Goal: Task Accomplishment & Management: Complete application form

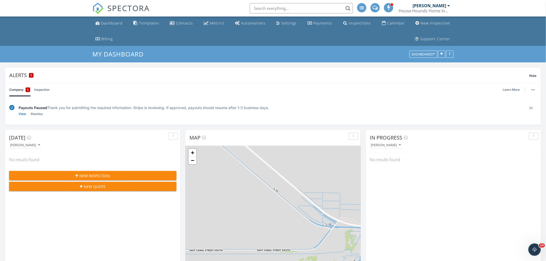
click at [18, 91] on link "Company 1" at bounding box center [19, 89] width 21 height 13
drag, startPoint x: 37, startPoint y: 89, endPoint x: 19, endPoint y: 90, distance: 18.4
click at [35, 90] on link "Inspection" at bounding box center [41, 89] width 15 height 13
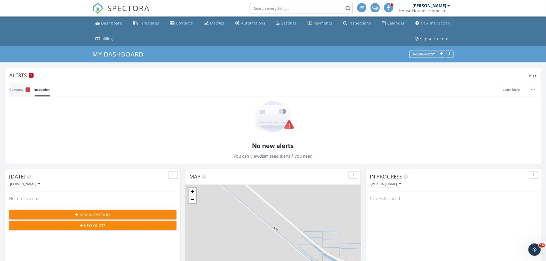
click at [22, 90] on link "Company 1" at bounding box center [19, 89] width 21 height 13
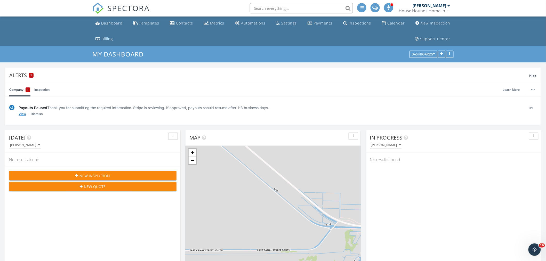
click at [25, 112] on link "View" at bounding box center [22, 114] width 7 height 5
click at [25, 115] on link "View" at bounding box center [22, 114] width 7 height 5
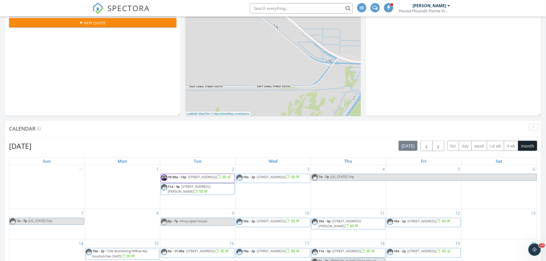
scroll to position [115, 0]
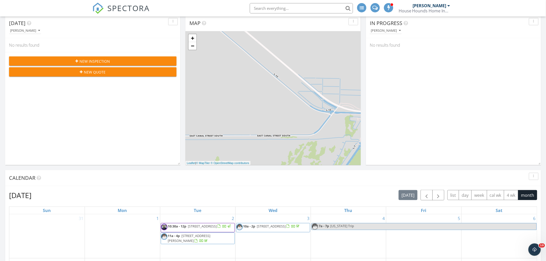
click at [69, 61] on div "New Inspection" at bounding box center [92, 61] width 159 height 5
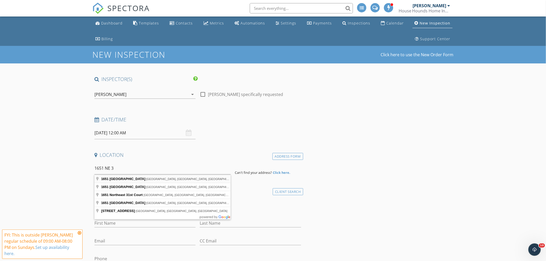
type input "1651 Northeast 3rd Avenue, Delray Beach, FL, USA"
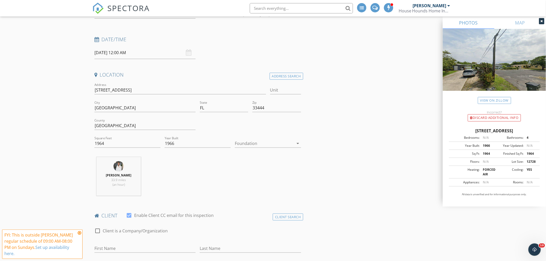
scroll to position [86, 0]
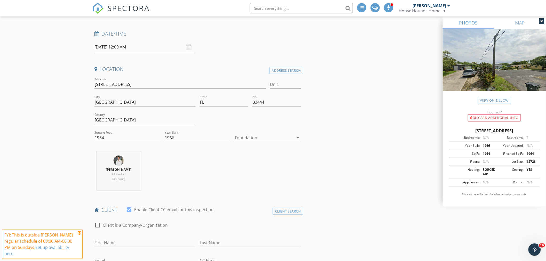
click at [251, 137] on div at bounding box center [264, 138] width 59 height 8
click at [245, 162] on div "Slab" at bounding box center [268, 165] width 58 height 6
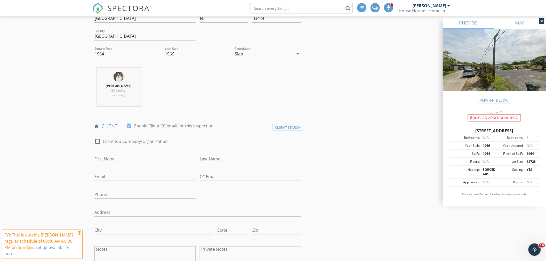
scroll to position [172, 0]
click at [80, 231] on icon at bounding box center [80, 233] width 4 height 4
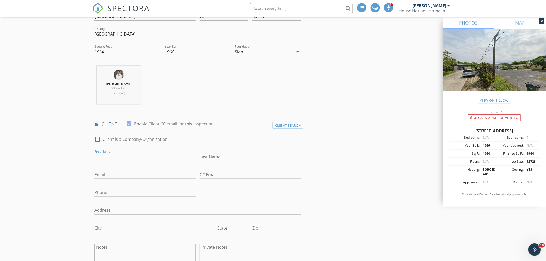
click at [125, 156] on input "First Name" at bounding box center [145, 157] width 101 height 9
type input "Louis"
type input "Grayson Quote"
click at [135, 176] on input "Email" at bounding box center [145, 175] width 101 height 9
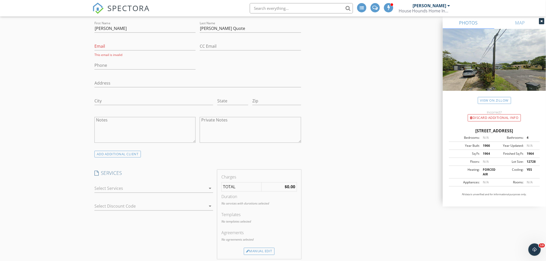
scroll to position [316, 0]
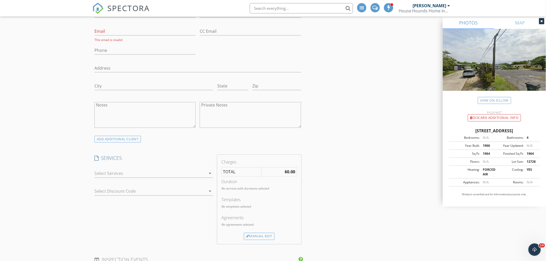
click at [120, 174] on div at bounding box center [151, 174] width 112 height 8
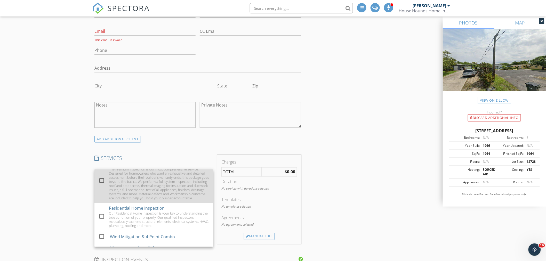
scroll to position [115, 0]
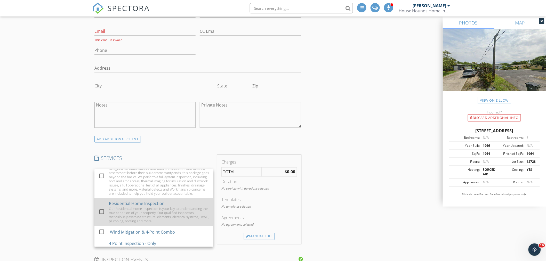
click at [106, 216] on div at bounding box center [101, 212] width 9 height 9
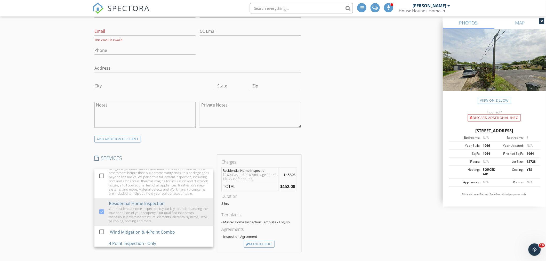
click at [59, 186] on div "New Inspection Click here to use the New Order Form INSPECTOR(S) check_box Gera…" at bounding box center [273, 210] width 546 height 960
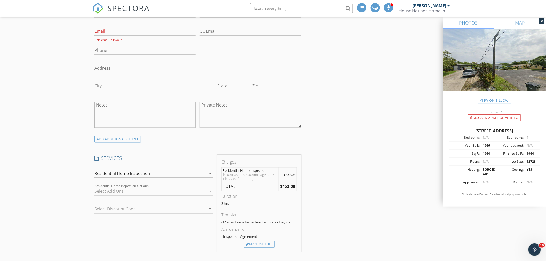
click at [107, 192] on div at bounding box center [151, 191] width 112 height 8
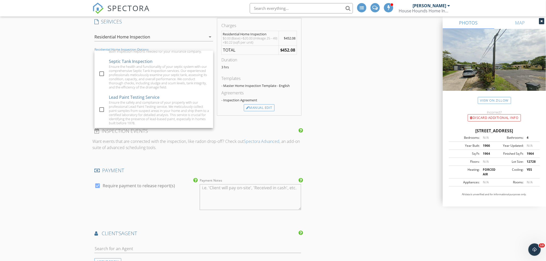
scroll to position [459, 0]
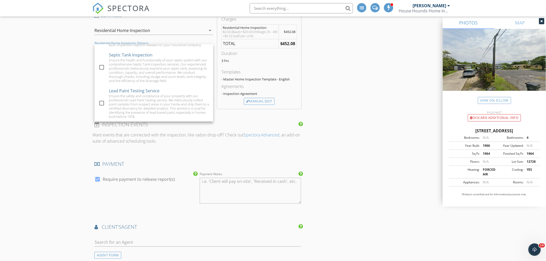
drag, startPoint x: 57, startPoint y: 97, endPoint x: 81, endPoint y: 99, distance: 24.3
click at [56, 98] on div "New Inspection Click here to use the New Order Form INSPECTOR(S) check_box Gera…" at bounding box center [273, 67] width 546 height 960
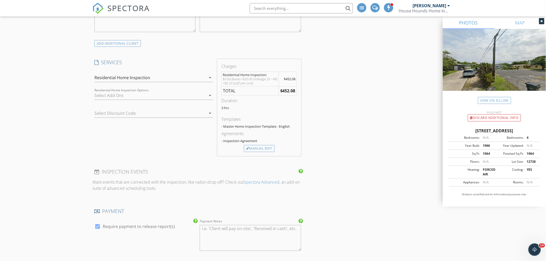
scroll to position [402, 0]
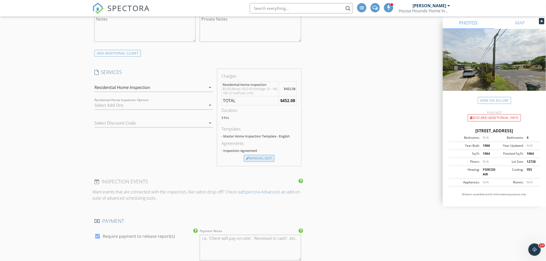
click at [251, 160] on div "Manual Edit" at bounding box center [259, 158] width 31 height 7
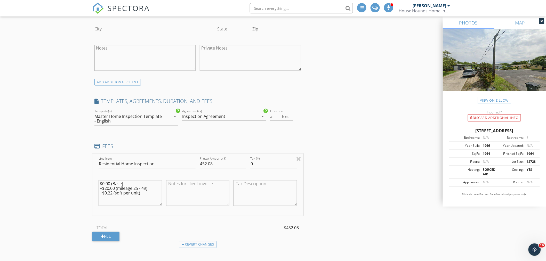
scroll to position [373, 0]
drag, startPoint x: 110, startPoint y: 184, endPoint x: 25, endPoint y: 122, distance: 105.4
click at [74, 185] on div "New Inspection Click here to use the New Order Form INSPECTOR(S) check_box Gera…" at bounding box center [273, 179] width 546 height 1013
click at [120, 184] on textarea "$491 (Base) +$20.00 (mileage 25 - 49) +$0.22 (sqft per unit)" at bounding box center [131, 193] width 64 height 26
type textarea "$491 (Base Inspection) $159 +$20.00 (mileage 25 - 49) +$0.22 (sqft per unit)"
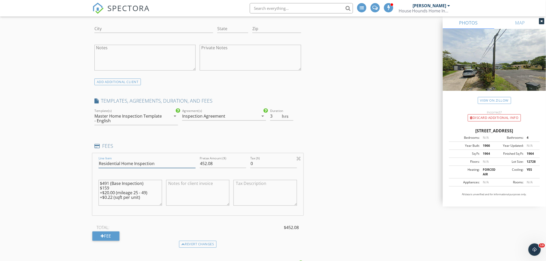
drag, startPoint x: 120, startPoint y: 163, endPoint x: 61, endPoint y: 139, distance: 63.7
click at [65, 161] on div "New Inspection Click here to use the New Order Form INSPECTOR(S) check_box Gera…" at bounding box center [273, 179] width 546 height 1013
type input "Multi-Unit Home Inspection"
click at [111, 192] on textarea "$491 (Base Inspection) $159 +$20.00 (mileage 25 - 49) +$0.22 (sqft per unit)" at bounding box center [131, 193] width 64 height 26
click at [111, 187] on textarea "$491 (Base Inspection) $159 +$20.00 (mileage 25 - 49) +$0.22 (sqft per unit)" at bounding box center [131, 193] width 64 height 26
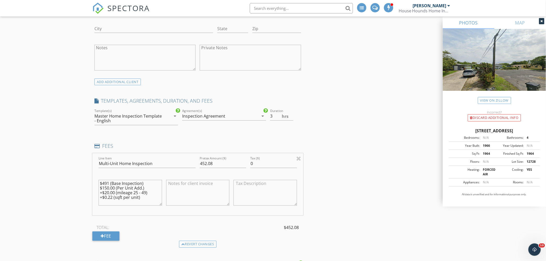
drag, startPoint x: 151, startPoint y: 194, endPoint x: 47, endPoint y: 173, distance: 105.8
click at [73, 195] on div "New Inspection Click here to use the New Order Form INSPECTOR(S) check_box Gera…" at bounding box center [273, 179] width 546 height 1013
drag, startPoint x: 143, startPoint y: 196, endPoint x: 67, endPoint y: 197, distance: 75.9
click at [67, 197] on div "New Inspection Click here to use the New Order Form INSPECTOR(S) check_box Gera…" at bounding box center [273, 179] width 546 height 1013
click at [108, 184] on textarea "$491 (Base Inspection) $150.00 (Per Unit Add.)" at bounding box center [131, 193] width 64 height 26
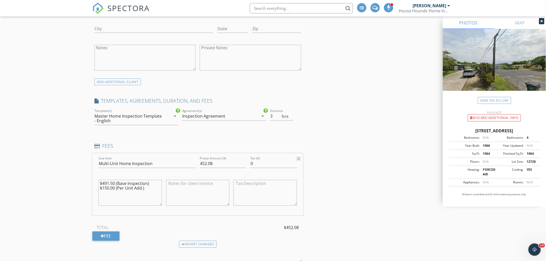
type textarea "$491.50 (Base Inspection) $150.00 (Per Unit Add.)"
drag, startPoint x: 221, startPoint y: 164, endPoint x: 167, endPoint y: 132, distance: 62.5
click at [164, 152] on div "FEES Line Item Multi-Unit Home Inspection Pretax Amount ($) 452.08 Tax ($) 0 $4…" at bounding box center [197, 195] width 211 height 105
type input "641.00"
click at [130, 124] on div "Master Home Inspection Template - English" at bounding box center [133, 118] width 76 height 13
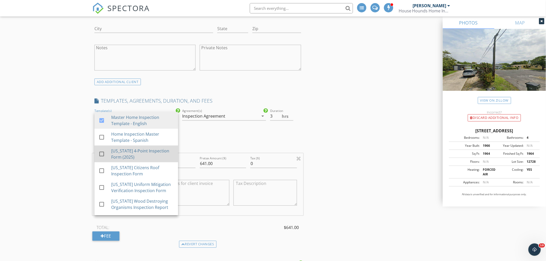
click at [97, 155] on div at bounding box center [101, 154] width 9 height 9
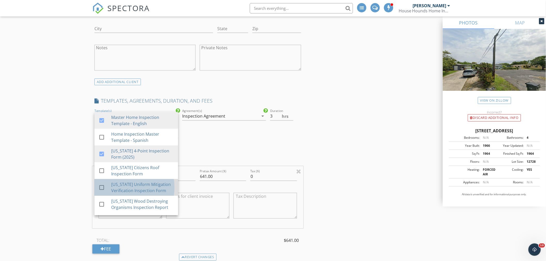
click at [97, 192] on link "check_box_outline_blank Florida Uniform Mitigation Verification Inspection Form" at bounding box center [137, 187] width 84 height 17
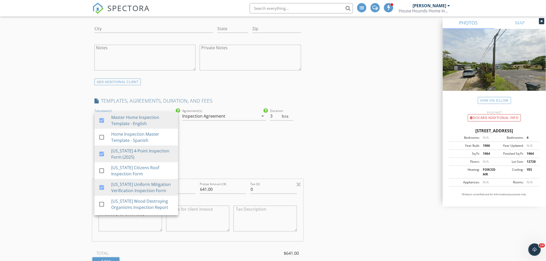
click at [74, 186] on div "New Inspection Click here to use the New Order Form INSPECTOR(S) check_box Gera…" at bounding box center [273, 192] width 546 height 1039
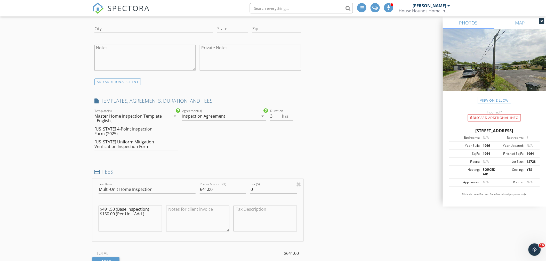
scroll to position [430, 0]
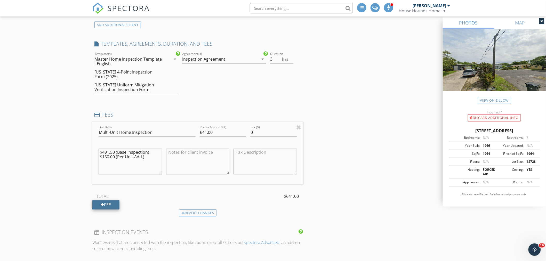
click at [101, 205] on div at bounding box center [103, 205] width 4 height 4
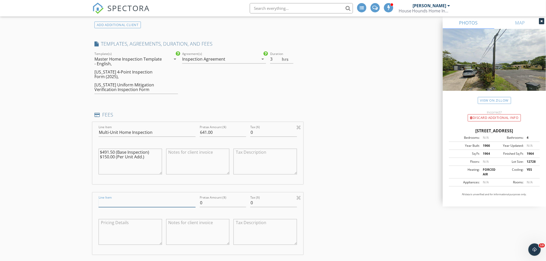
click at [101, 205] on input "Line Item" at bounding box center [147, 203] width 97 height 9
type input "4 Point & Wind Mitigation Bundle"
click at [115, 225] on textarea at bounding box center [131, 232] width 64 height 26
type textarea "Free with Home Inspection Purchase"
drag, startPoint x: 146, startPoint y: 156, endPoint x: 144, endPoint y: 158, distance: 2.9
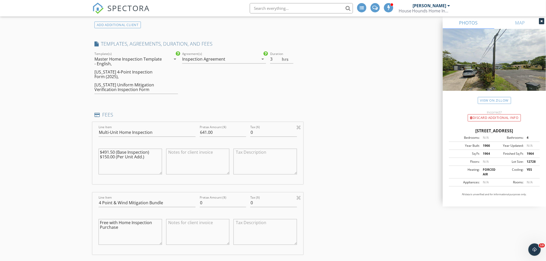
click at [146, 157] on textarea "$491.50 (Base Inspection) $150.00 (Per Unit Add.)" at bounding box center [131, 162] width 64 height 26
type textarea "$491.50 (Base Inspection) $150.00 (Per Unit Add.) -$50.00 (F&F Discount - As a …"
drag, startPoint x: 226, startPoint y: 133, endPoint x: 166, endPoint y: 132, distance: 59.9
click at [166, 132] on div "Line Item Multi-Unit Home Inspection Pretax Amount ($) 641.00 Tax ($) 0 $491.50…" at bounding box center [197, 153] width 211 height 62
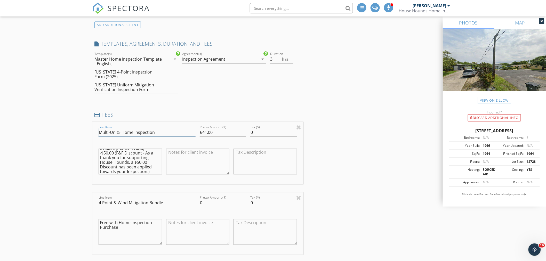
type input "Multi-Unit Home Inspection"
drag, startPoint x: 217, startPoint y: 133, endPoint x: 146, endPoint y: 130, distance: 71.6
click at [161, 132] on div "Line Item Multi-Unit Home Inspection Pretax Amount ($) 641.00 Tax ($) 0 $491.50…" at bounding box center [197, 153] width 211 height 62
type input "591.00"
click at [120, 229] on textarea "Free with Home Inspection Purchase" at bounding box center [131, 232] width 64 height 26
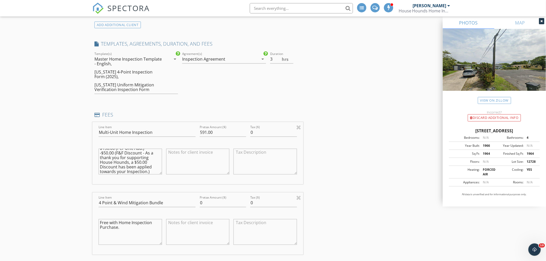
click at [72, 222] on div "New Inspection Click here to use the New Order Form INSPECTOR(S) check_box Gera…" at bounding box center [273, 171] width 546 height 1110
click at [76, 138] on div "New Inspection Click here to use the New Order Form INSPECTOR(S) check_box Gera…" at bounding box center [273, 171] width 546 height 1110
click at [98, 223] on div "Free with Home Inspection Purchase." at bounding box center [131, 233] width 68 height 40
click at [101, 222] on textarea "Free with Home Inspection Purchase." at bounding box center [131, 232] width 64 height 26
click at [145, 234] on textarea "Both Reports required for insurance, free with Home Inspection Purchase." at bounding box center [131, 232] width 64 height 26
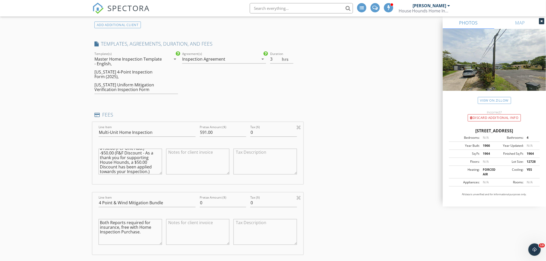
type textarea "Both Reports required for insurance, free with Home Inspection Purchase."
drag, startPoint x: 217, startPoint y: 200, endPoint x: 195, endPoint y: 210, distance: 24.0
click at [195, 210] on div "Line Item 4 Point & Wind Mitigation Bundle Pretax Amount ($) 0 Tax ($) 0 Both R…" at bounding box center [197, 224] width 211 height 62
type input "0.00"
click at [57, 188] on div "New Inspection Click here to use the New Order Form INSPECTOR(S) check_box Gera…" at bounding box center [273, 171] width 546 height 1110
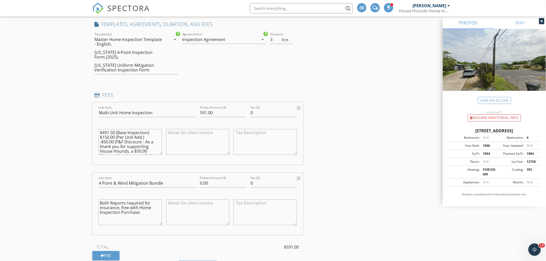
scroll to position [459, 0]
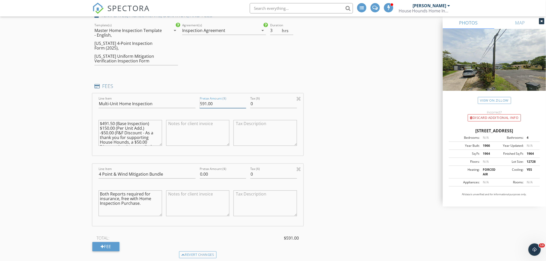
click at [211, 105] on input "591.00" at bounding box center [223, 104] width 46 height 9
type input "591.50"
drag, startPoint x: 70, startPoint y: 107, endPoint x: 67, endPoint y: 111, distance: 5.3
click at [67, 111] on div "New Inspection Click here to use the New Order Form INSPECTOR(S) check_box Gera…" at bounding box center [273, 142] width 546 height 1110
drag, startPoint x: 40, startPoint y: 181, endPoint x: 41, endPoint y: 176, distance: 4.7
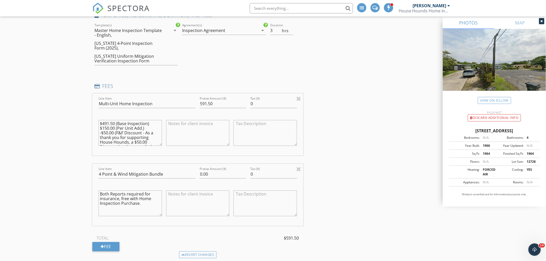
click at [40, 177] on div "New Inspection Click here to use the New Order Form INSPECTOR(S) check_box Gera…" at bounding box center [273, 142] width 546 height 1110
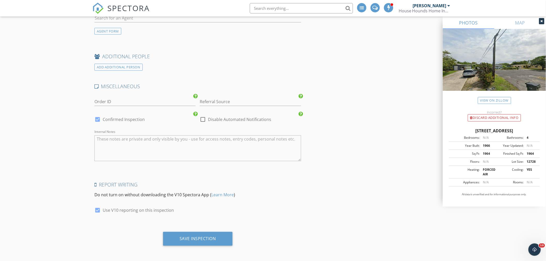
scroll to position [894, 0]
click at [198, 239] on div "Save Inspection" at bounding box center [198, 237] width 36 height 5
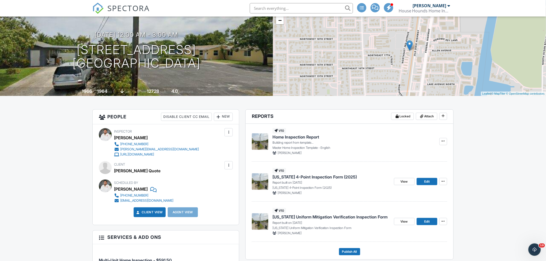
scroll to position [57, 0]
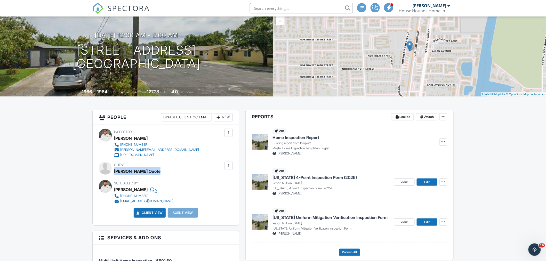
drag, startPoint x: 157, startPoint y: 174, endPoint x: 115, endPoint y: 172, distance: 41.8
click at [115, 172] on div "Client Louis Grayson Quote" at bounding box center [147, 168] width 67 height 13
copy div "[PERSON_NAME] Quote"
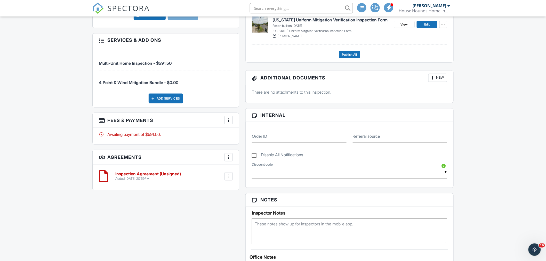
scroll to position [258, 0]
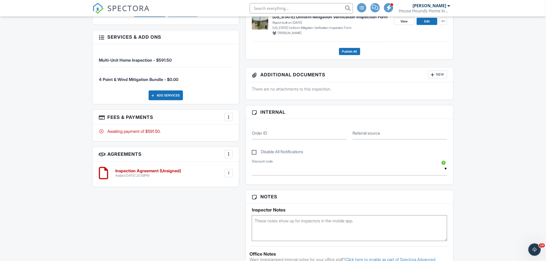
click at [231, 119] on div at bounding box center [228, 117] width 5 height 5
click at [256, 161] on li "View Invoice" at bounding box center [255, 158] width 54 height 13
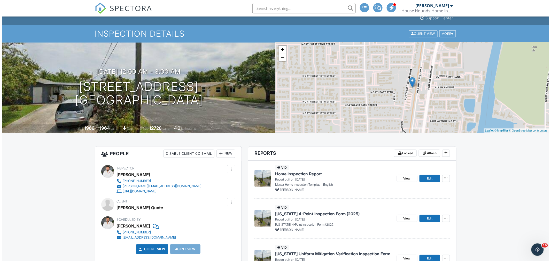
scroll to position [0, 0]
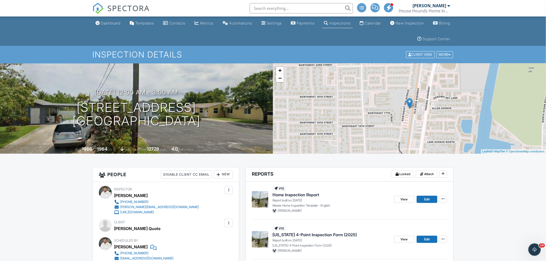
click at [444, 59] on h1 "Inspection Details" at bounding box center [272, 54] width 361 height 9
click at [442, 56] on div "More" at bounding box center [445, 54] width 17 height 7
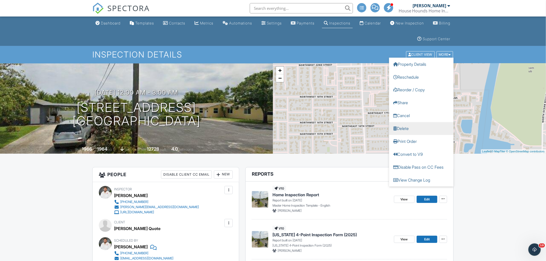
click at [422, 129] on link "Delete" at bounding box center [421, 128] width 65 height 13
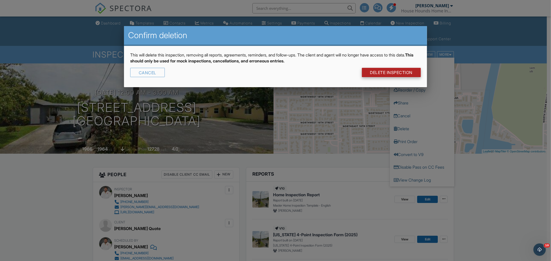
click at [393, 76] on link "DELETE Inspection" at bounding box center [391, 72] width 59 height 9
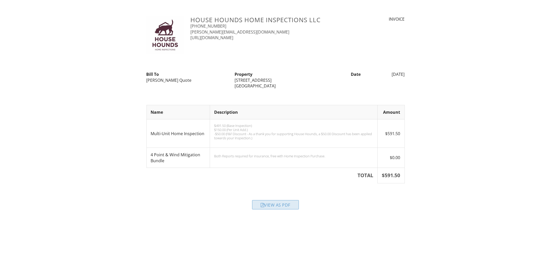
click at [267, 203] on div "View as PDF" at bounding box center [275, 204] width 47 height 9
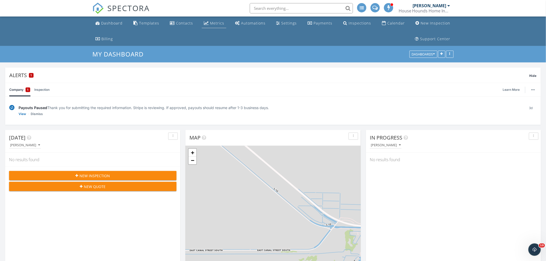
click at [204, 25] on div "Metrics" at bounding box center [206, 23] width 5 height 4
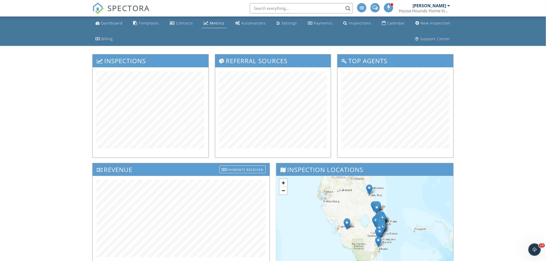
click at [123, 8] on span "SPECTORA" at bounding box center [128, 8] width 42 height 11
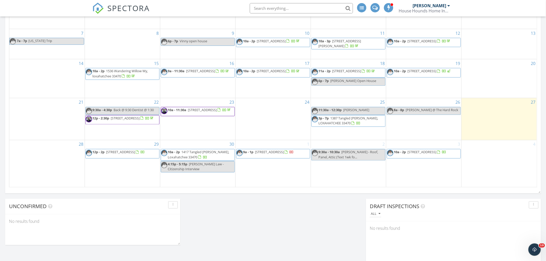
scroll to position [305, 0]
